Goal: Navigation & Orientation: Find specific page/section

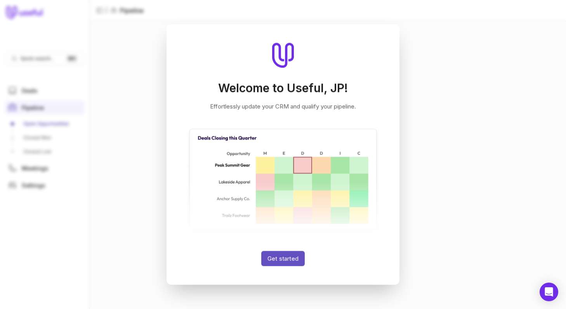
click at [279, 257] on button "Get started" at bounding box center [282, 258] width 43 height 15
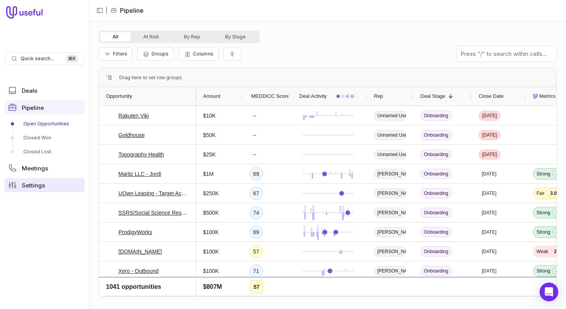
click at [30, 184] on span "Settings" at bounding box center [33, 186] width 23 height 6
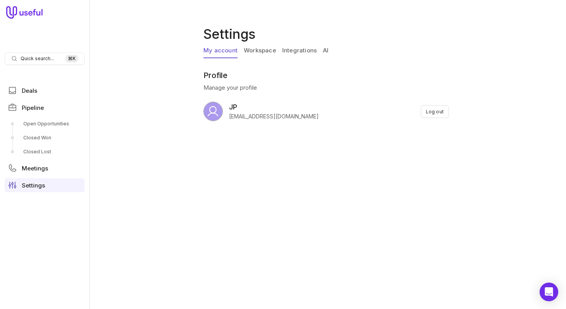
click at [294, 48] on link "Integrations" at bounding box center [299, 50] width 35 height 15
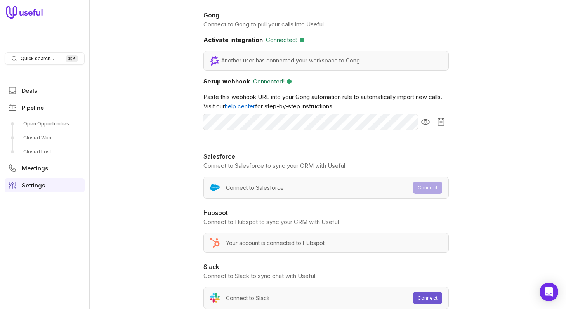
scroll to position [77, 0]
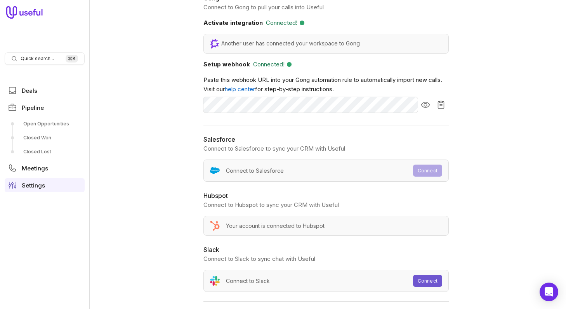
click at [290, 230] on div "Your account is connected to Hubspot" at bounding box center [326, 226] width 245 height 20
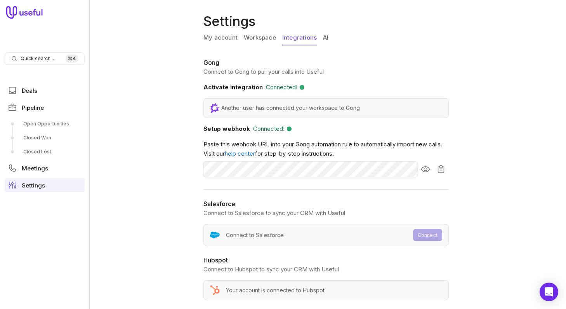
scroll to position [0, 0]
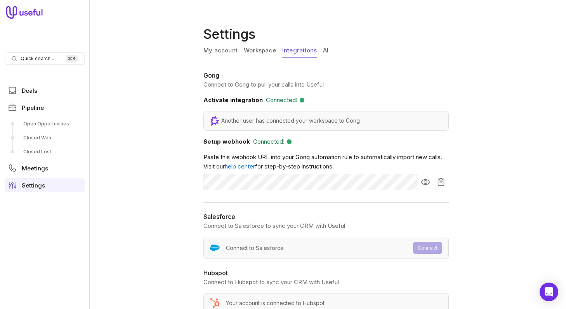
click at [258, 51] on link "Workspace" at bounding box center [260, 50] width 32 height 15
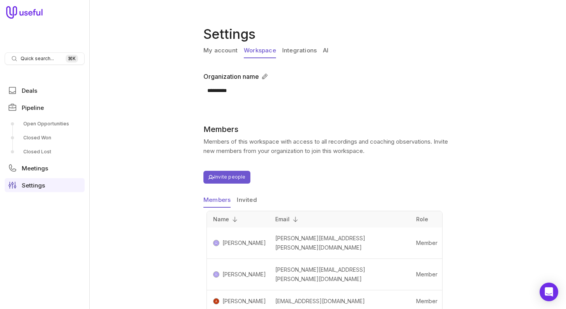
click at [221, 47] on link "My account" at bounding box center [221, 50] width 34 height 15
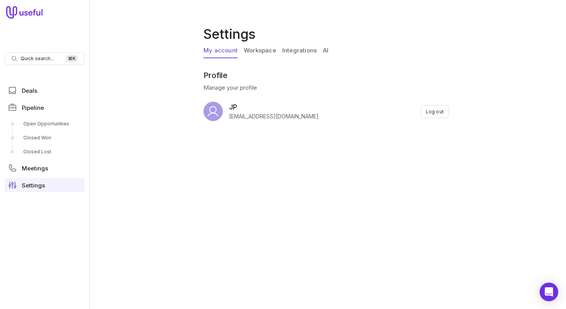
click at [294, 49] on link "Integrations" at bounding box center [299, 50] width 35 height 15
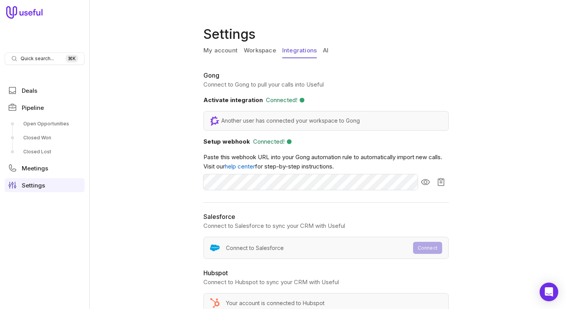
scroll to position [77, 0]
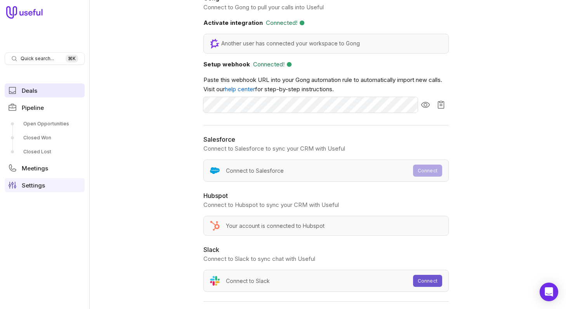
click at [39, 94] on link "Deals" at bounding box center [45, 91] width 80 height 14
